Goal: Information Seeking & Learning: Learn about a topic

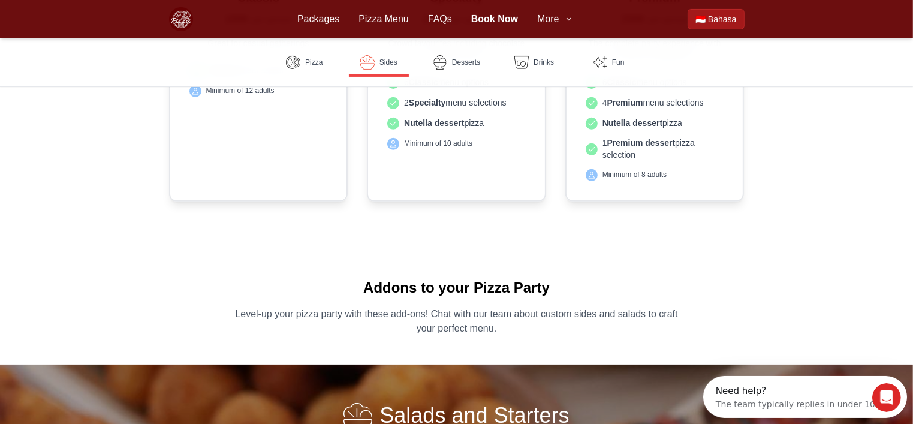
scroll to position [360, 0]
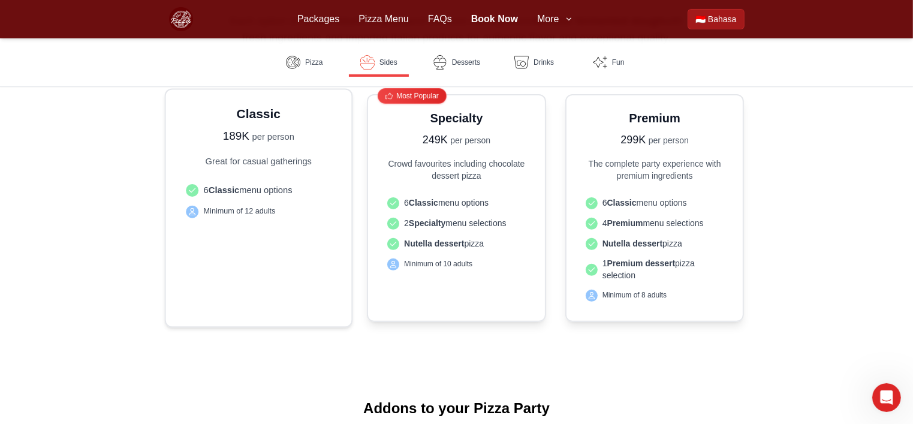
drag, startPoint x: 125, startPoint y: 317, endPoint x: 173, endPoint y: 319, distance: 48.0
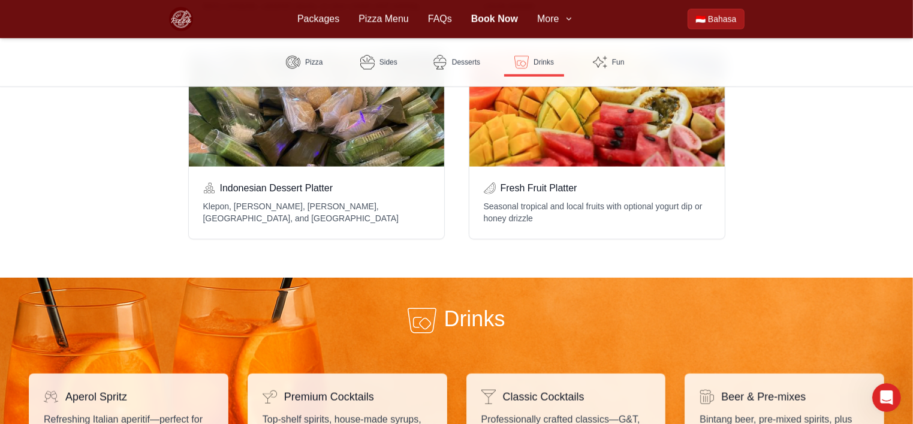
scroll to position [1438, 0]
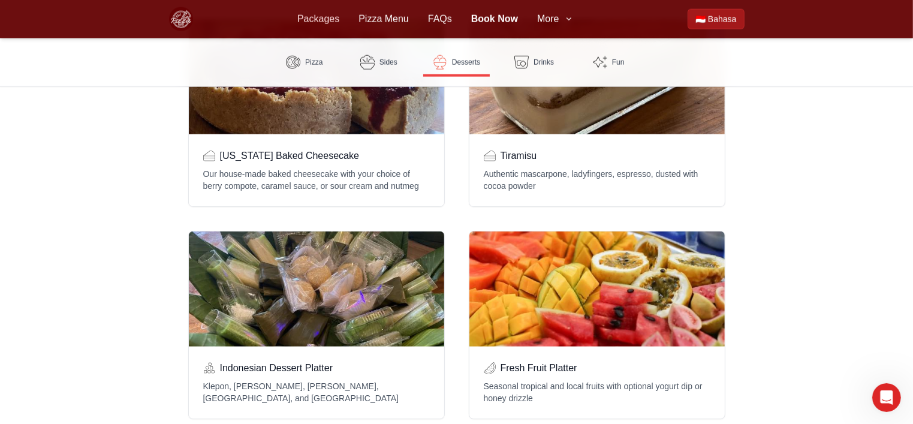
click at [323, 23] on link "Packages" at bounding box center [318, 19] width 42 height 14
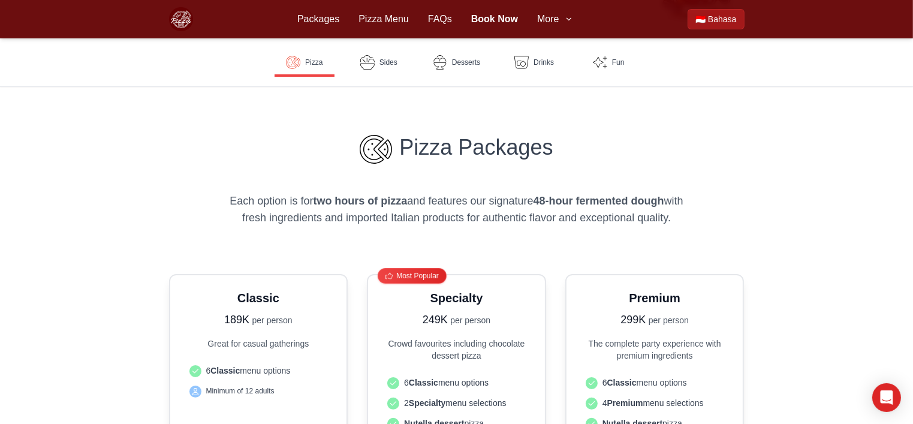
scroll to position [300, 0]
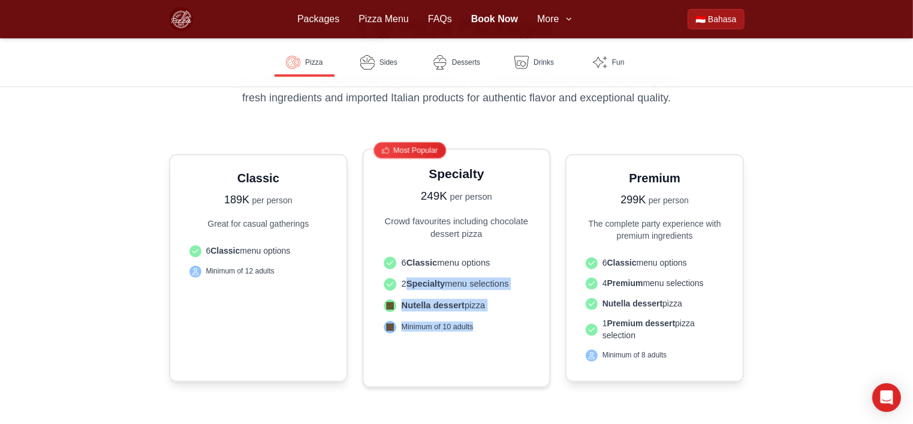
drag, startPoint x: 406, startPoint y: 288, endPoint x: 486, endPoint y: 316, distance: 84.9
click at [486, 316] on ul "6 Classic menu options 2 Specialty menu selections Nutella dessert pizza Minimu…" at bounding box center [456, 294] width 155 height 88
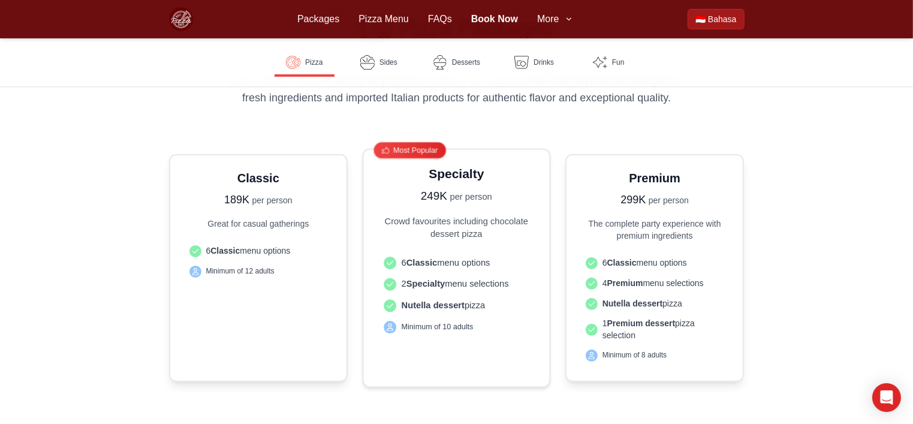
click at [437, 325] on span "Minimum of 10 adults" at bounding box center [437, 326] width 72 height 10
click at [443, 242] on div "Specialty 249K per person Crowd favourites including chocolate dessert pizza 6 …" at bounding box center [456, 268] width 155 height 206
click at [444, 164] on div "Most Popular Specialty 249K per person Crowd favourites including chocolate des…" at bounding box center [457, 268] width 188 height 239
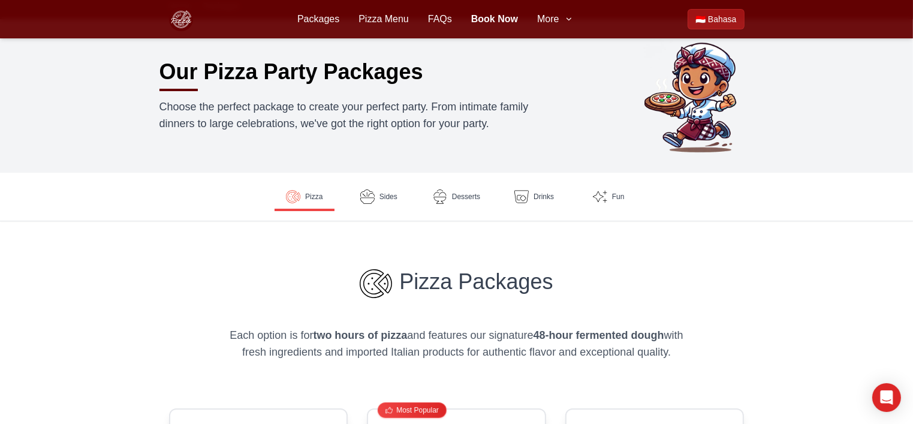
scroll to position [0, 0]
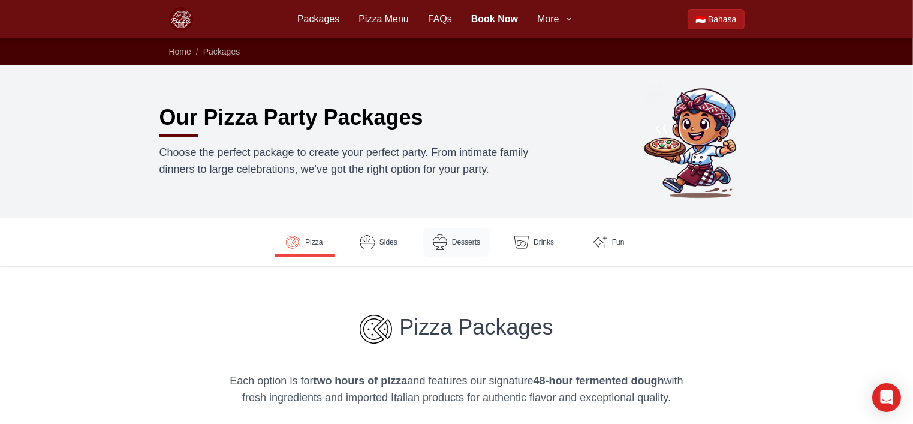
click at [445, 242] on img at bounding box center [440, 242] width 16 height 16
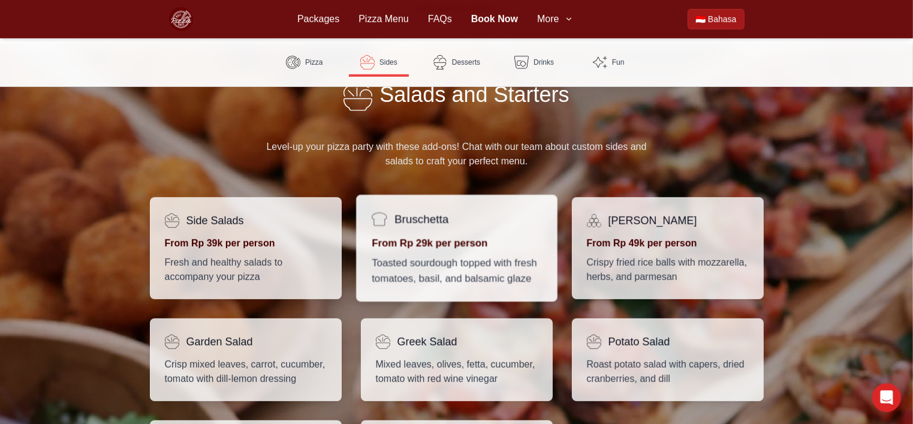
scroll to position [621, 0]
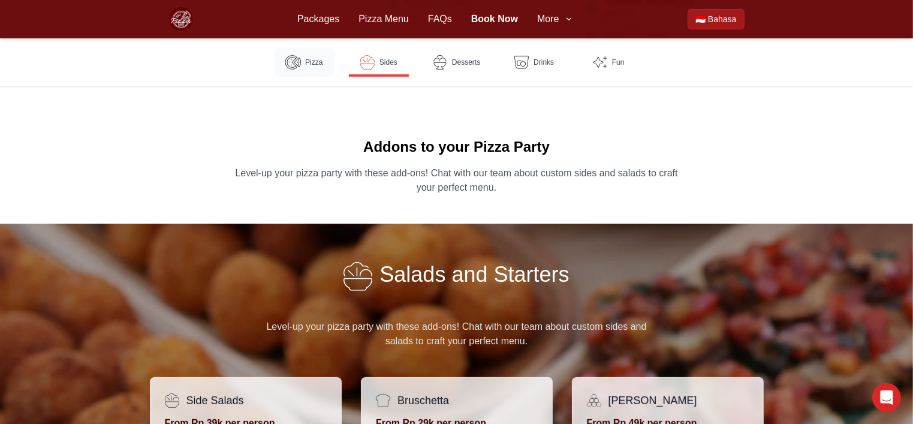
click at [292, 65] on img at bounding box center [293, 63] width 16 height 16
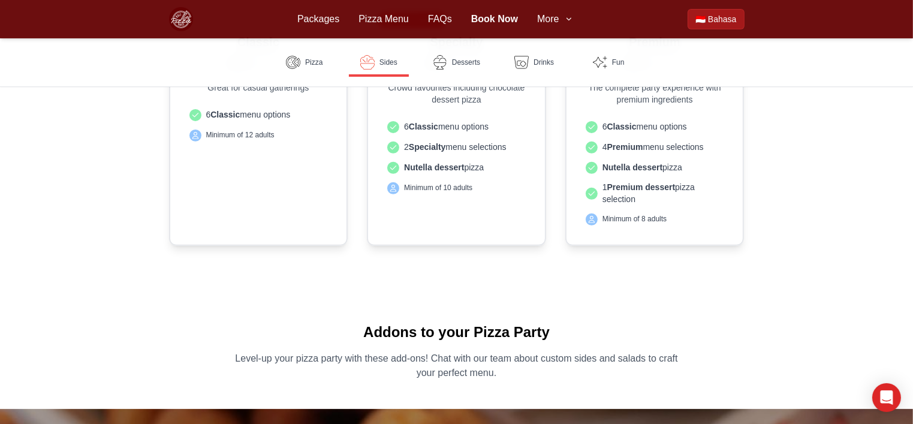
scroll to position [434, 0]
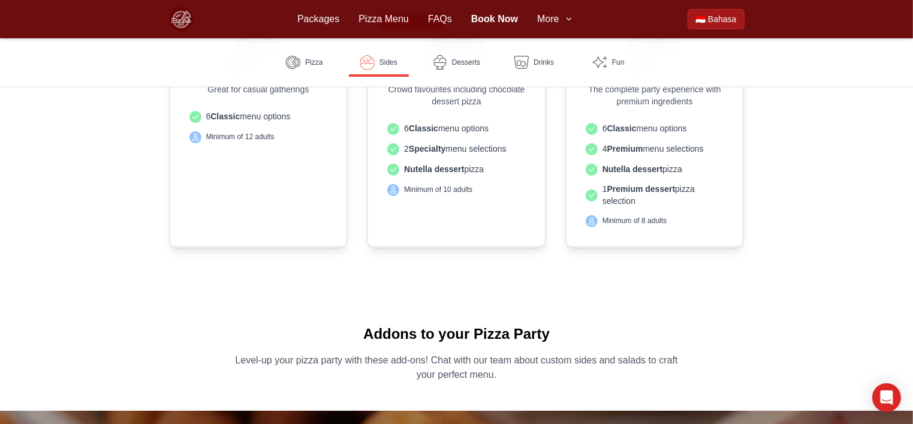
click at [570, 26] on div "Packages Pizza Menu Book Now Packages Pizza Menu FAQs Book Now More 🇮🇩 Bahasa" at bounding box center [456, 19] width 575 height 38
click at [558, 19] on span "More" at bounding box center [548, 19] width 22 height 14
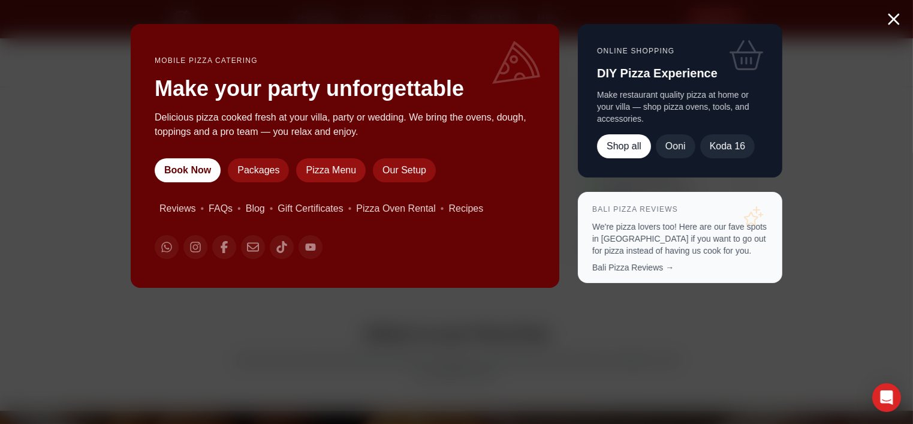
click at [318, 170] on link "Pizza Menu" at bounding box center [331, 170] width 70 height 24
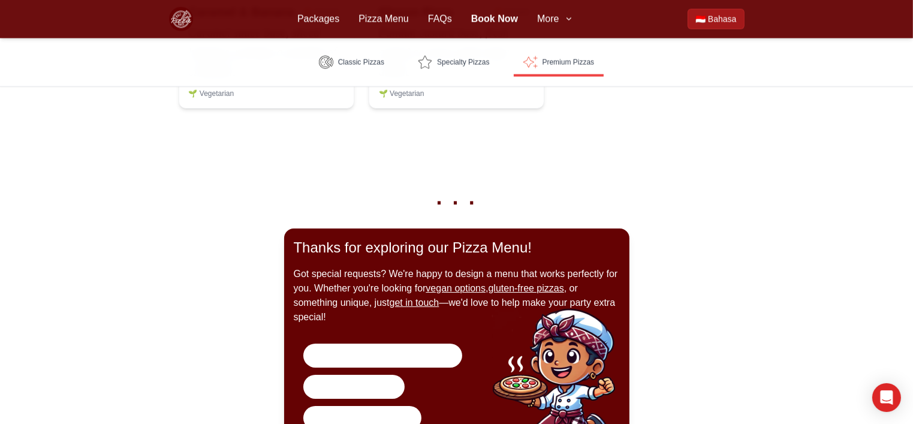
scroll to position [1738, 0]
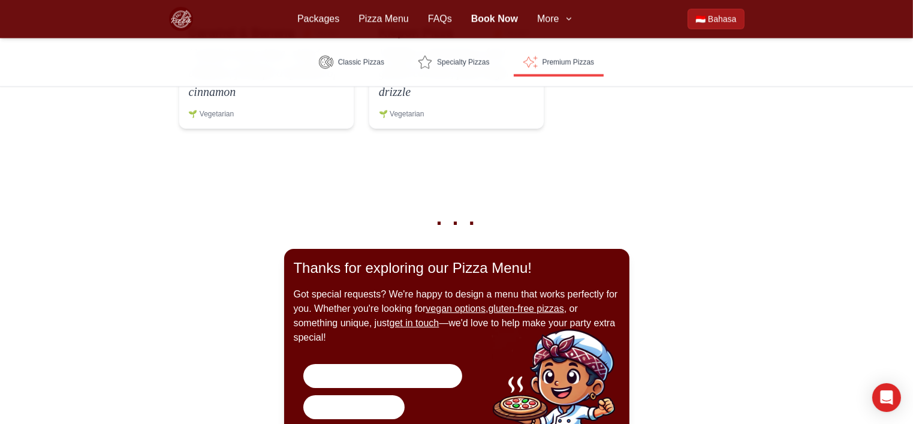
click at [454, 220] on p ". . ." at bounding box center [457, 218] width 556 height 24
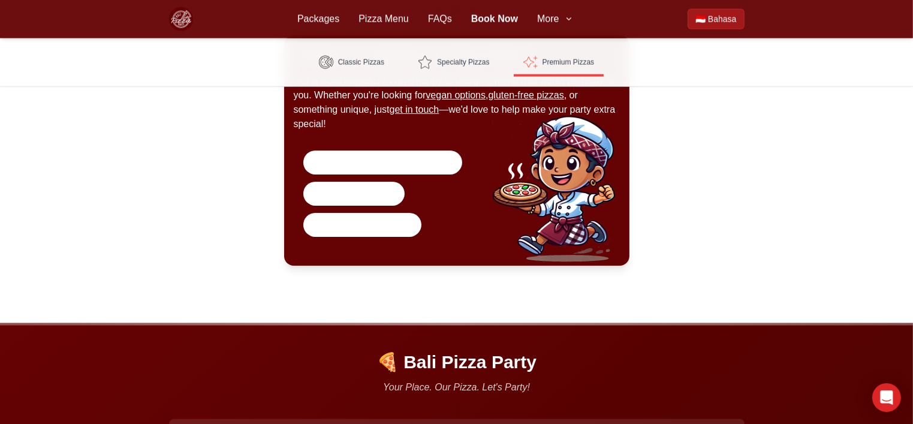
scroll to position [1858, 0]
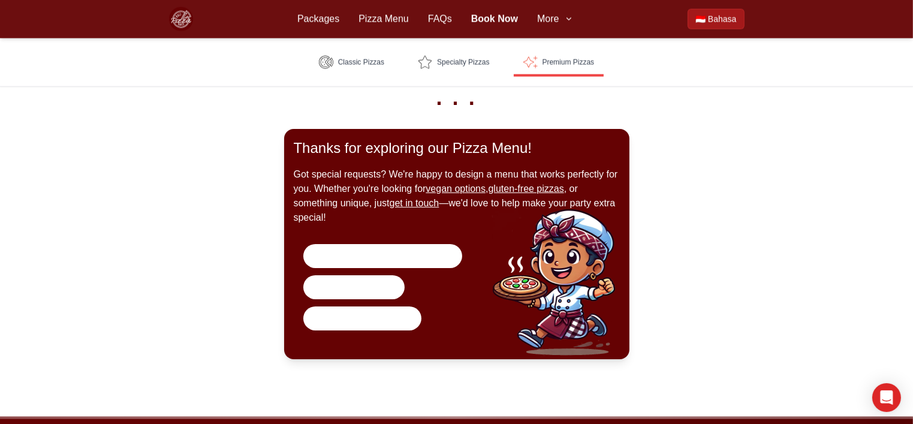
click at [729, 6] on div "Packages Pizza Menu Book Now Packages Pizza Menu FAQs Book Now More 🇮🇩 Bahasa" at bounding box center [456, 19] width 575 height 38
click at [733, 21] on span "Bahasa" at bounding box center [722, 19] width 28 height 12
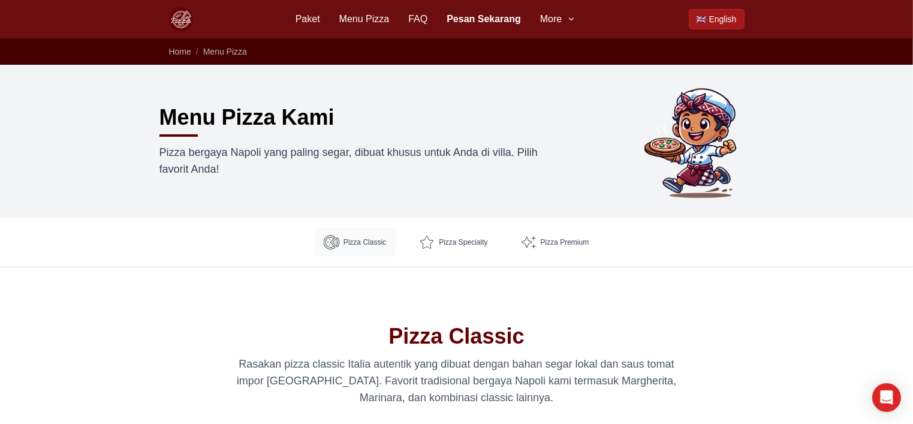
click at [369, 246] on span "Pizza Classic" at bounding box center [364, 242] width 43 height 10
drag, startPoint x: 206, startPoint y: 156, endPoint x: 259, endPoint y: 208, distance: 74.6
click at [259, 208] on section "Menu Pizza Kami Pizza bergaya Napoli yang paling segar, dibuat khusus untuk And…" at bounding box center [456, 141] width 913 height 153
click at [307, 201] on section "Menu Pizza Kami Pizza bergaya Napoli yang paling segar, dibuat khusus untuk And…" at bounding box center [456, 141] width 913 height 153
click at [554, 246] on span "Pizza Premium" at bounding box center [564, 242] width 49 height 10
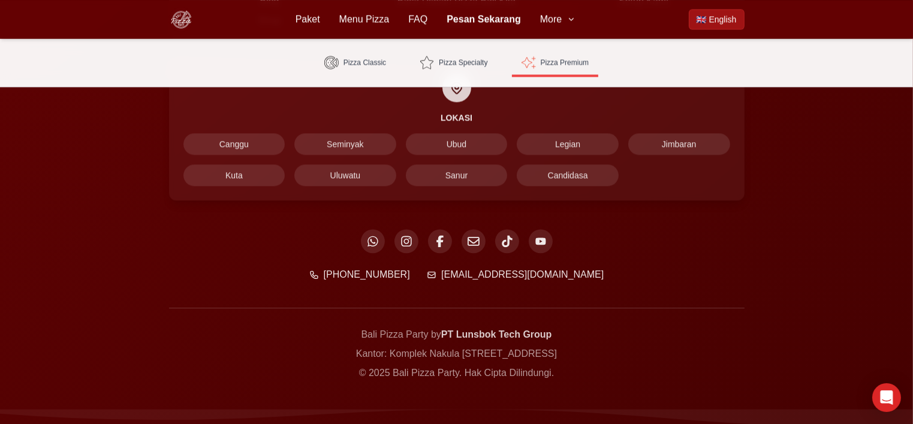
scroll to position [2615, 0]
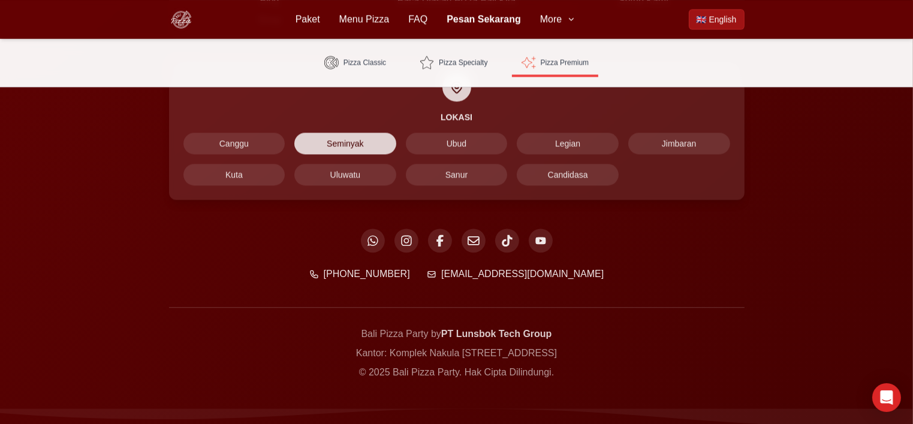
click at [374, 143] on span "Seminyak" at bounding box center [345, 143] width 102 height 22
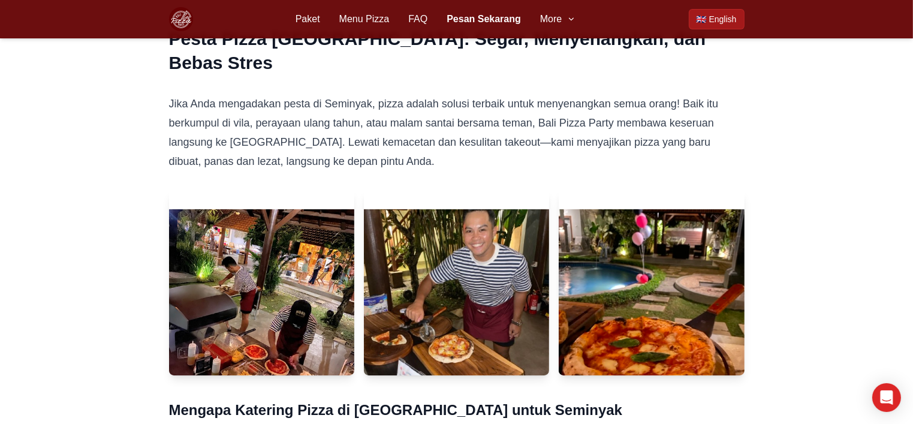
scroll to position [60, 0]
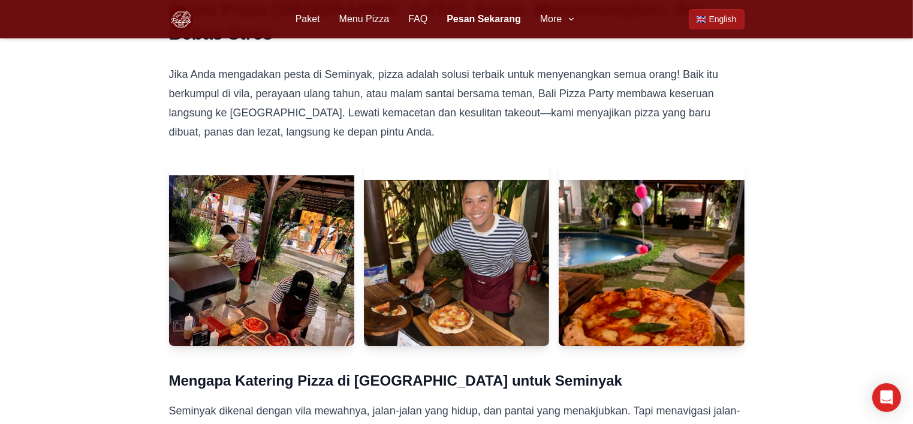
click at [283, 286] on img at bounding box center [261, 272] width 195 height 195
click at [213, 313] on img at bounding box center [261, 272] width 195 height 195
click at [294, 331] on img at bounding box center [261, 272] width 195 height 195
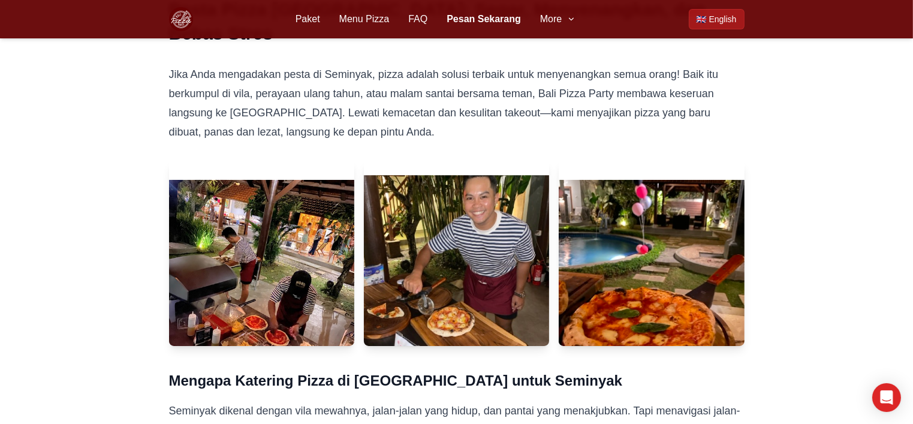
click at [439, 305] on img at bounding box center [456, 272] width 195 height 195
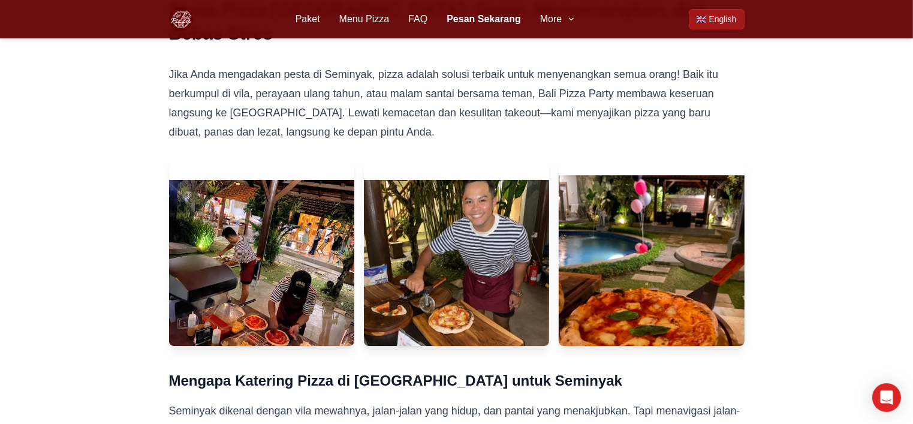
click at [671, 289] on img at bounding box center [651, 272] width 195 height 195
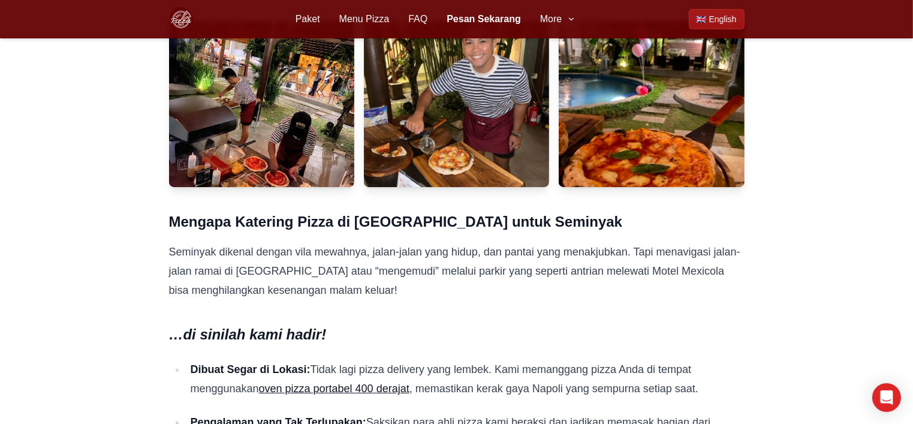
scroll to position [120, 0]
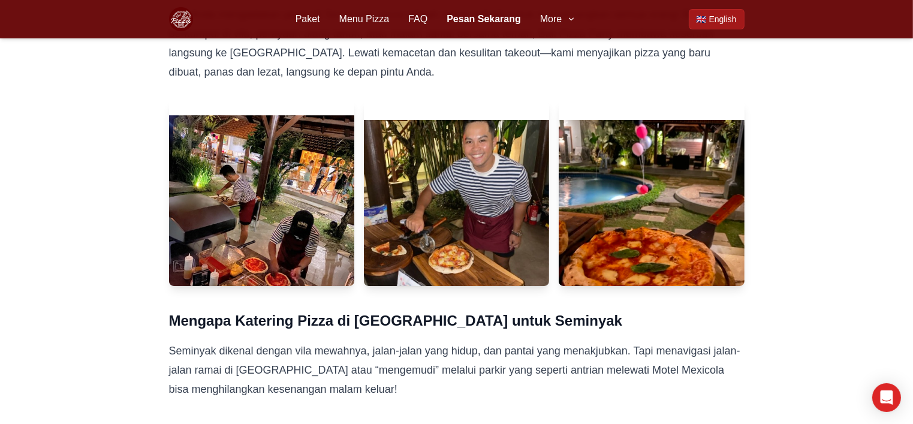
click at [354, 179] on div at bounding box center [456, 193] width 575 height 185
click at [266, 197] on img at bounding box center [261, 212] width 195 height 195
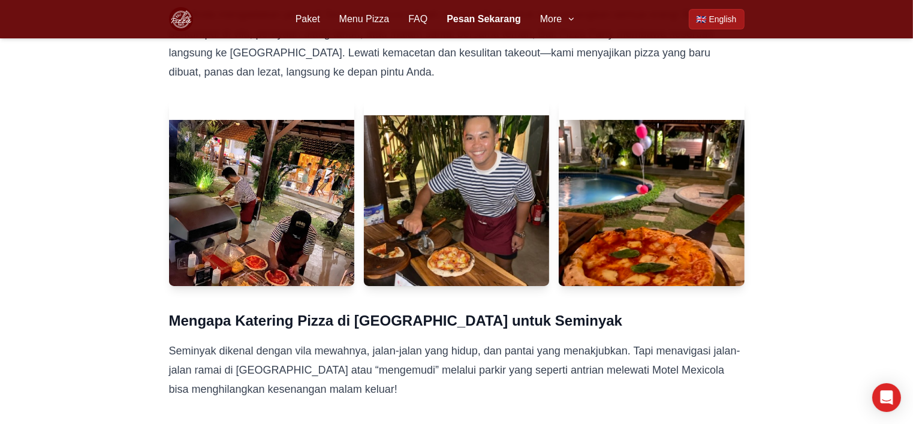
click at [488, 203] on img at bounding box center [456, 212] width 195 height 195
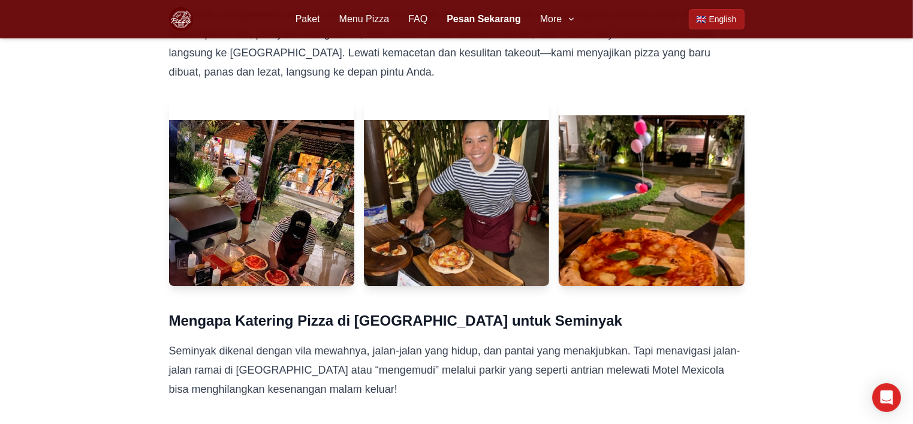
click at [623, 203] on img at bounding box center [651, 212] width 195 height 195
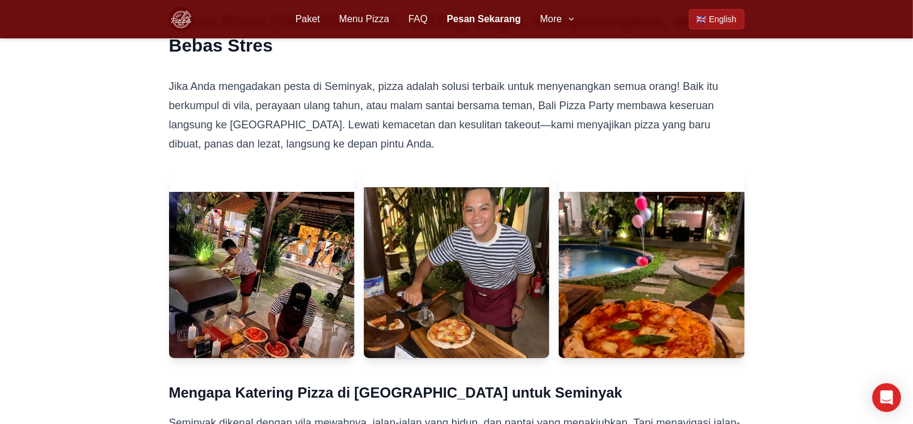
scroll to position [0, 0]
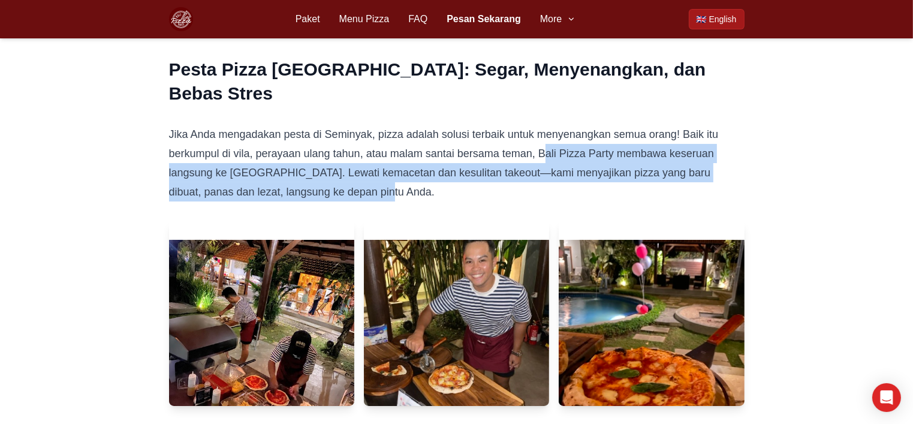
drag, startPoint x: 545, startPoint y: 161, endPoint x: 563, endPoint y: 184, distance: 29.5
click at [563, 184] on p "Jika Anda mengadakan pesta di Seminyak, pizza adalah solusi terbaik untuk menye…" at bounding box center [456, 163] width 575 height 77
click at [560, 185] on p "Jika Anda mengadakan pesta di Seminyak, pizza adalah solusi terbaik untuk menye…" at bounding box center [456, 163] width 575 height 77
drag, startPoint x: 467, startPoint y: 194, endPoint x: 581, endPoint y: 180, distance: 114.8
click at [467, 194] on p "Jika Anda mengadakan pesta di Seminyak, pizza adalah solusi terbaik untuk menye…" at bounding box center [456, 163] width 575 height 77
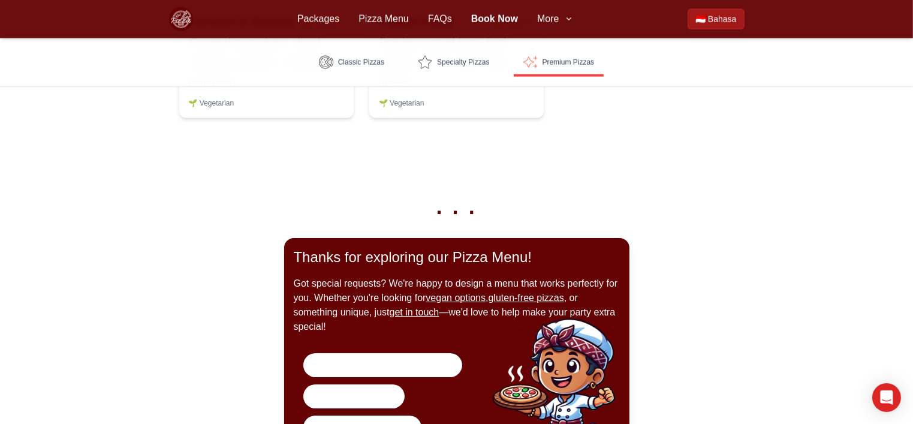
scroll to position [1812, 0]
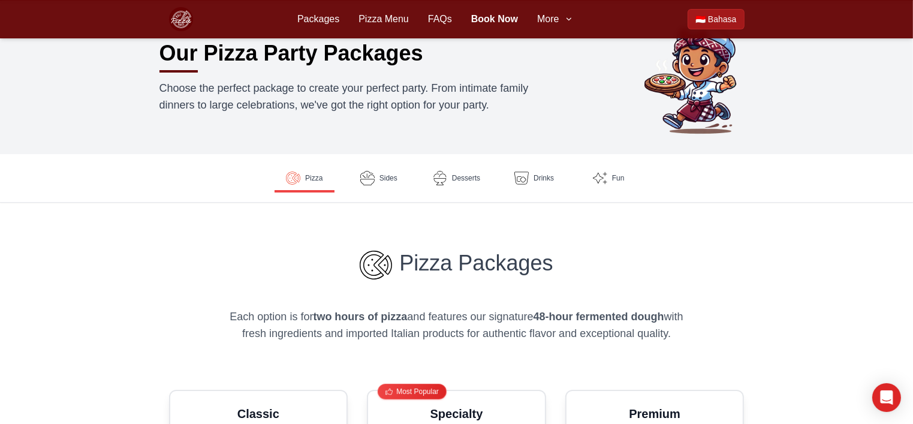
scroll to position [53, 0]
